Goal: Task Accomplishment & Management: Use online tool/utility

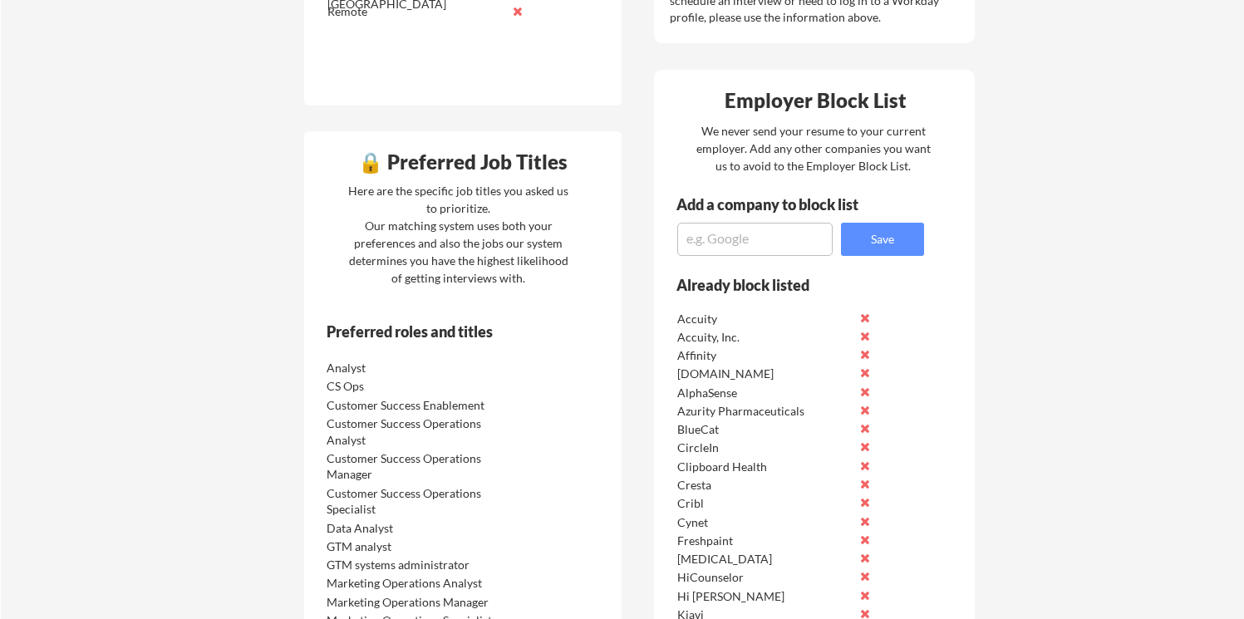
scroll to position [732, 0]
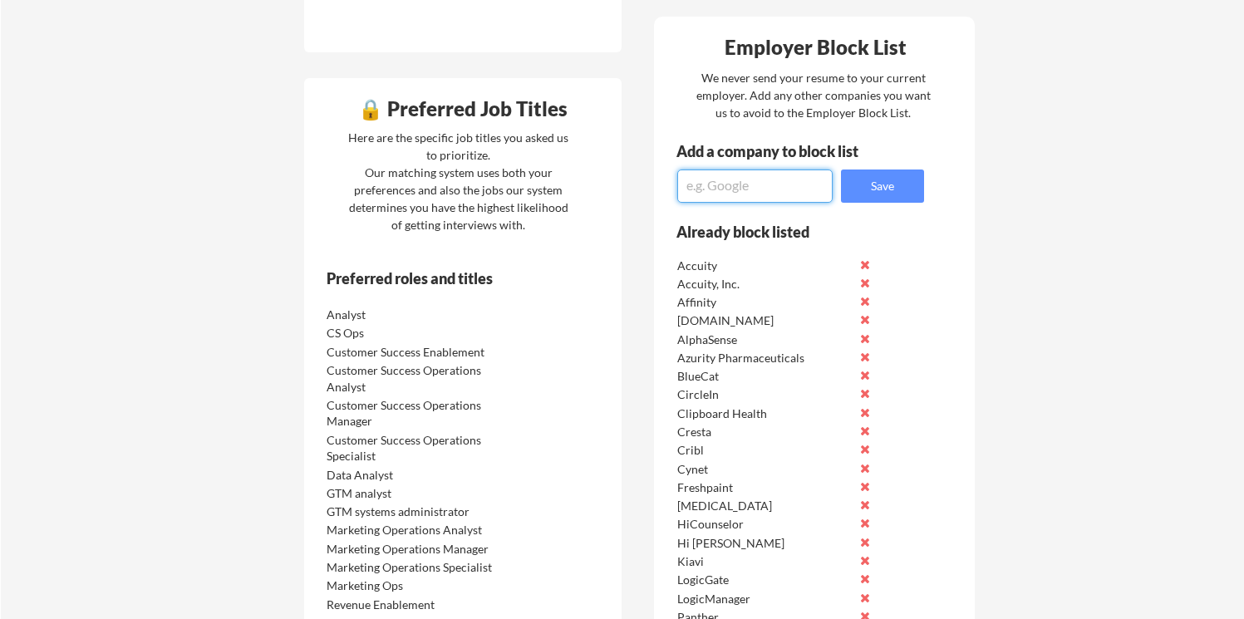
click at [791, 184] on textarea at bounding box center [754, 186] width 155 height 33
click at [771, 188] on textarea "Bolt" at bounding box center [754, 186] width 155 height 33
type textarea "Bolt"
click at [911, 194] on button "Save" at bounding box center [882, 186] width 83 height 33
